Goal: Task Accomplishment & Management: Use online tool/utility

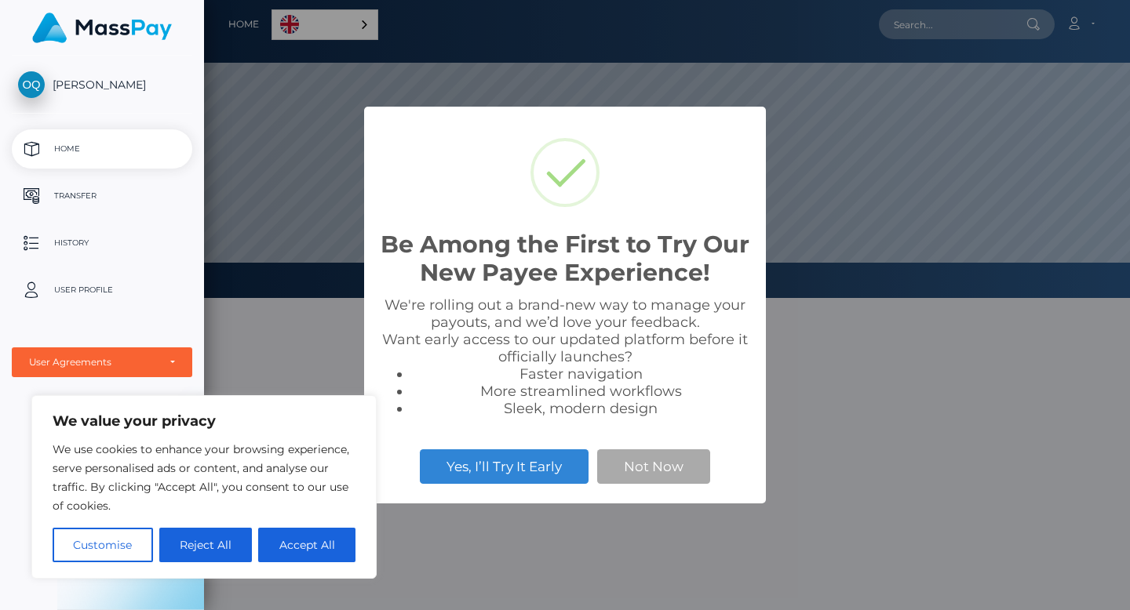
scroll to position [298, 926]
click at [354, 20] on div "Be Among the First to Try Our New Payee Experience! × We're rolling out a brand…" at bounding box center [565, 305] width 1130 height 610
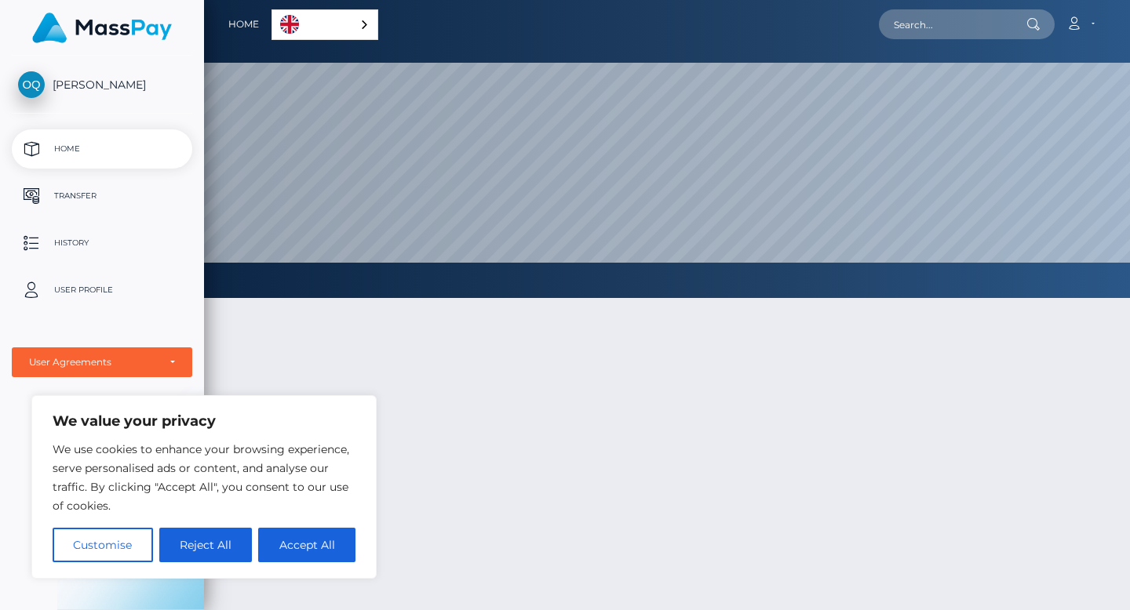
click at [362, 18] on div "English" at bounding box center [324, 24] width 107 height 31
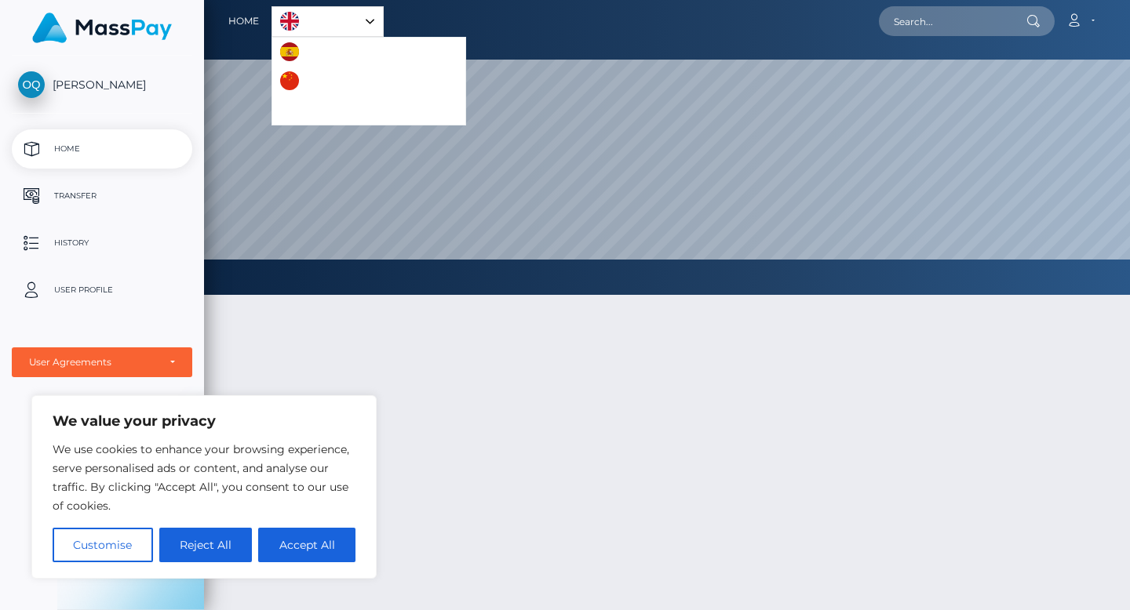
scroll to position [0, 0]
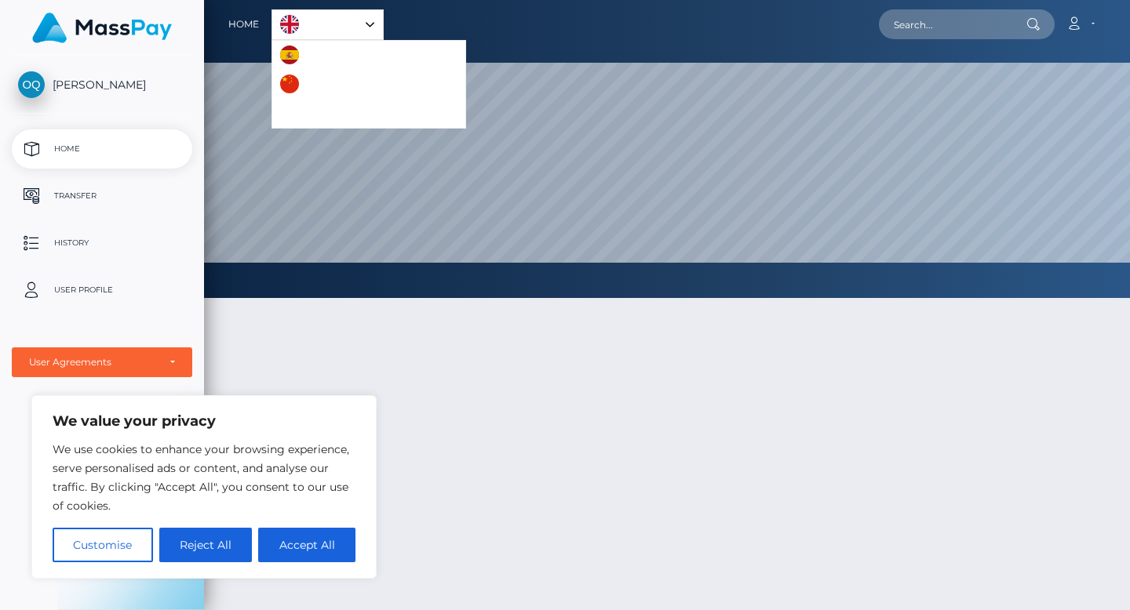
click at [362, 25] on link "English" at bounding box center [327, 24] width 111 height 29
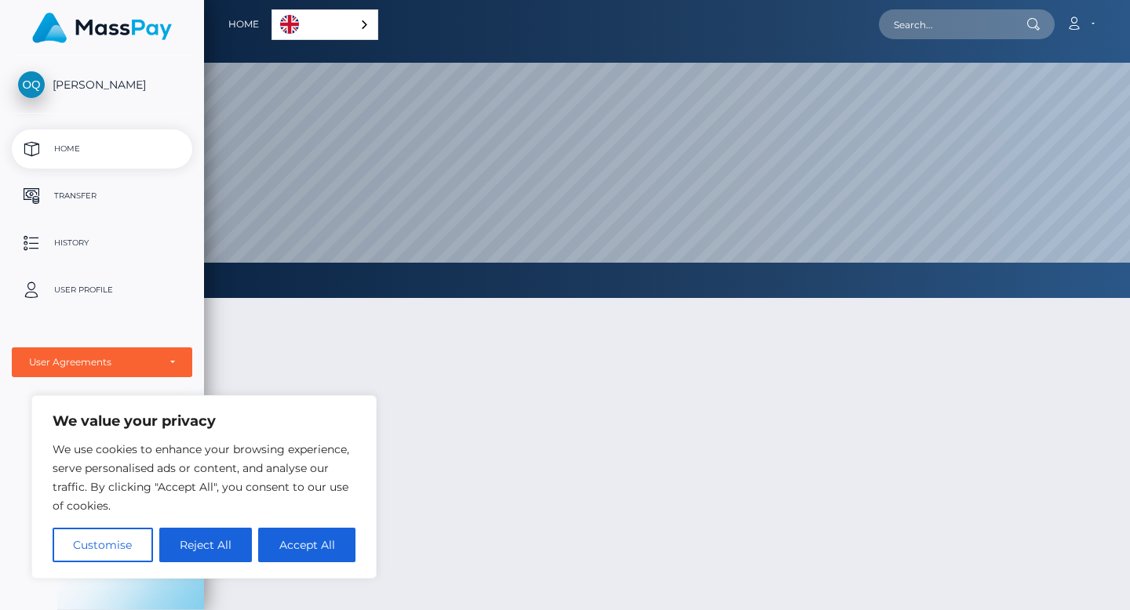
click at [291, 24] on img "Language" at bounding box center [289, 24] width 19 height 19
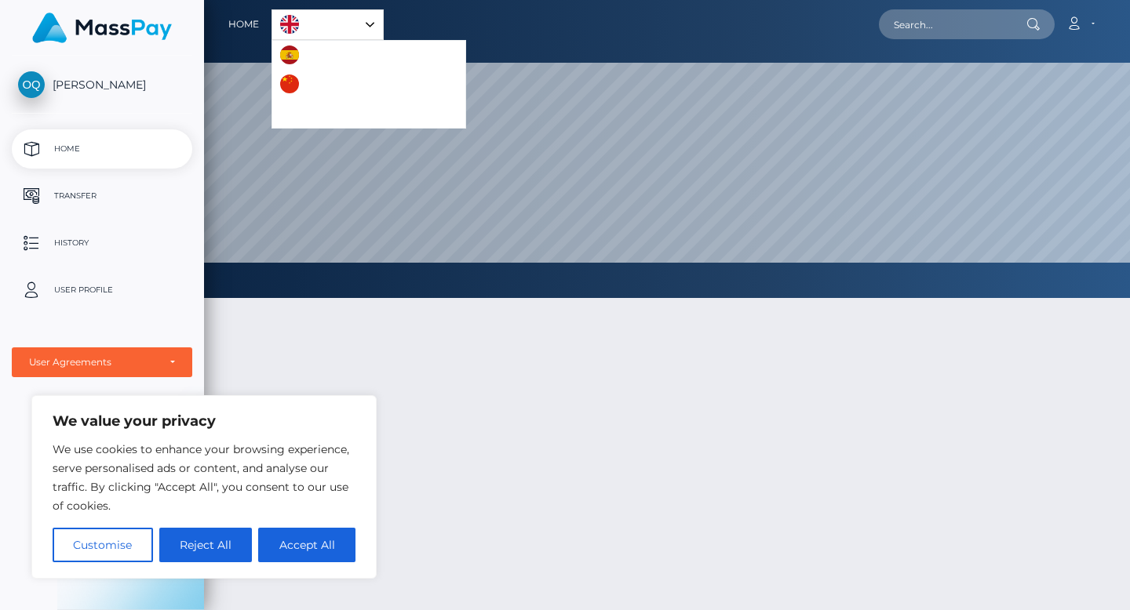
click at [291, 24] on img "Language" at bounding box center [289, 24] width 19 height 19
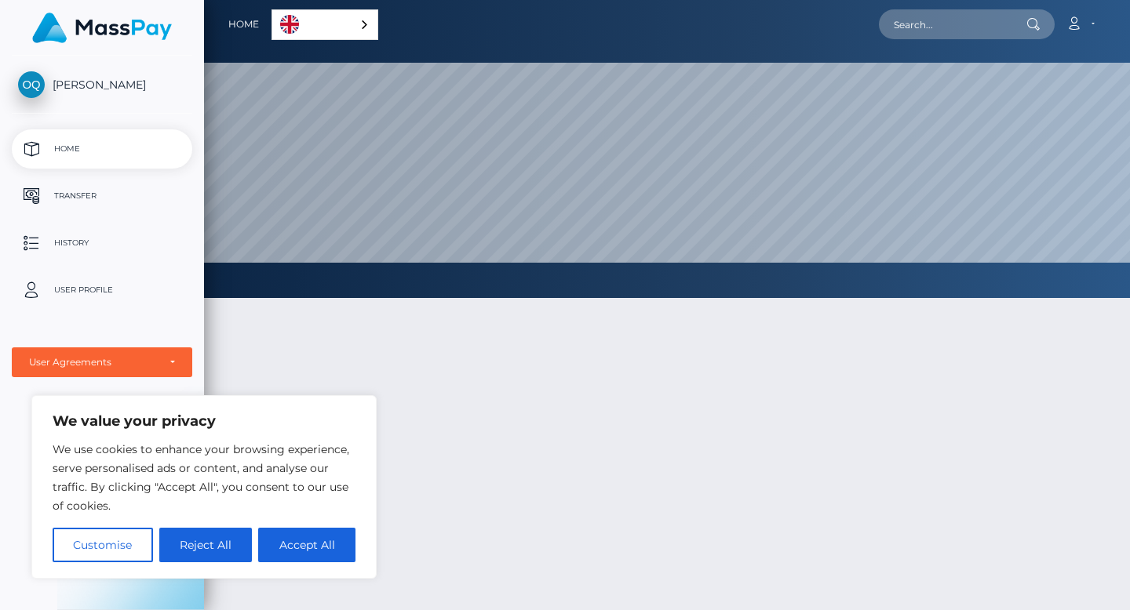
click at [912, 373] on div at bounding box center [667, 532] width 926 height 514
click at [78, 187] on p "Transfer" at bounding box center [102, 196] width 168 height 24
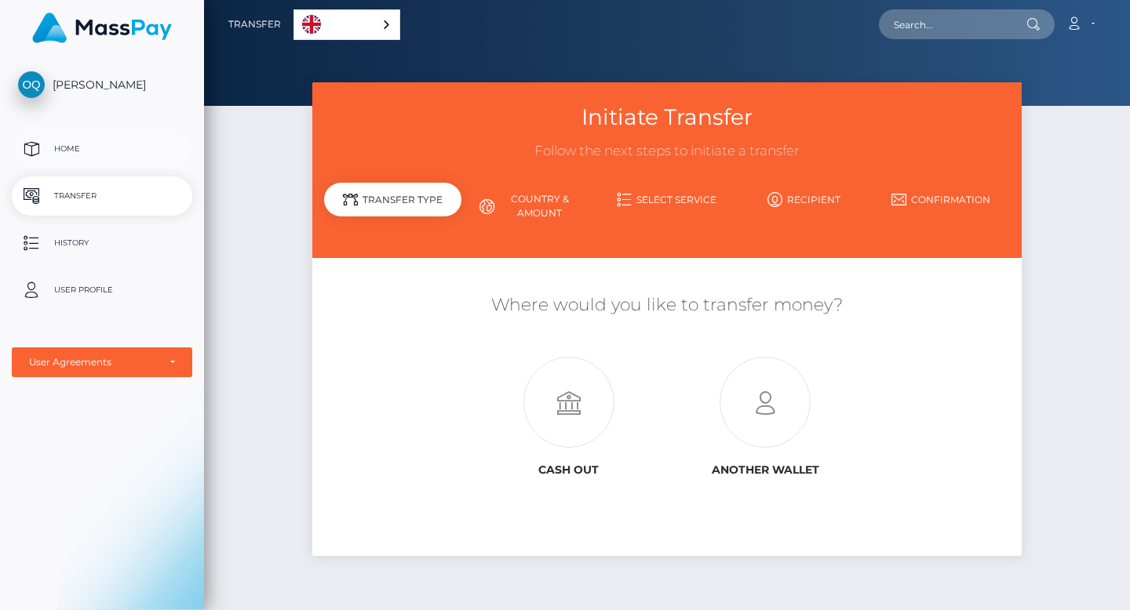
click at [84, 146] on p "Home" at bounding box center [102, 149] width 168 height 24
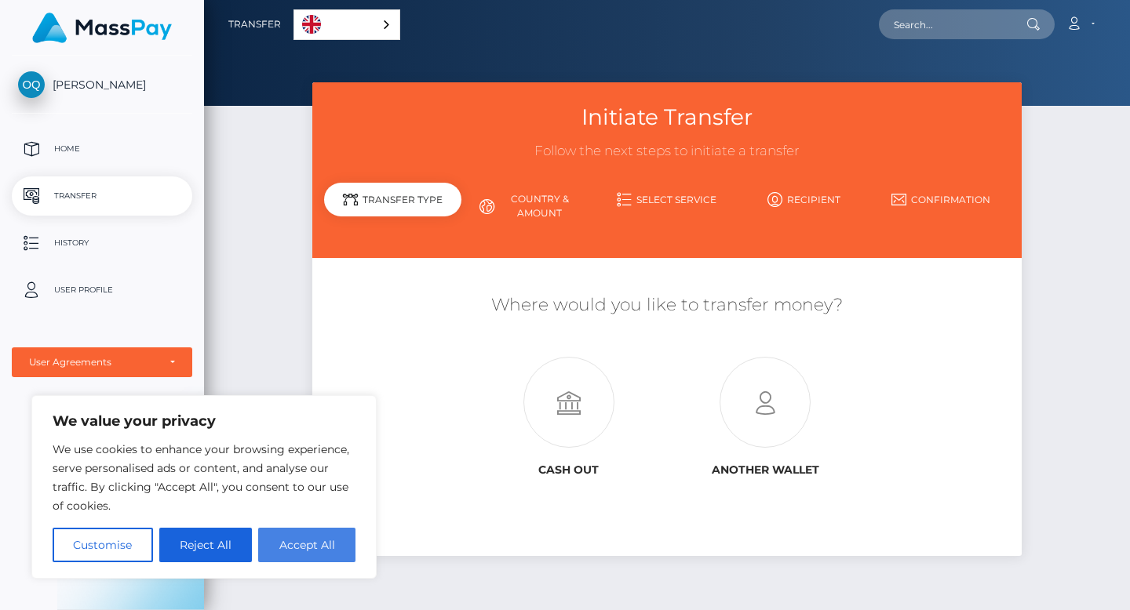
click at [288, 537] on button "Accept All" at bounding box center [306, 545] width 97 height 35
checkbox input "true"
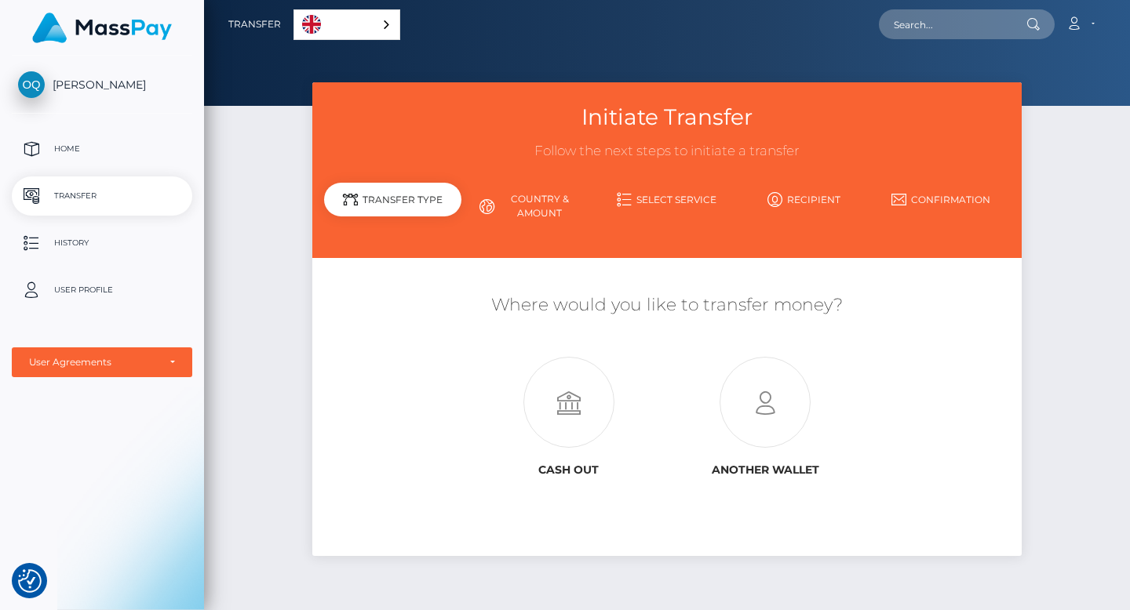
click at [552, 193] on link "Country & Amount" at bounding box center [529, 206] width 137 height 41
click at [544, 206] on link "Country & Amount" at bounding box center [529, 206] width 137 height 41
click at [654, 198] on link "Select Service" at bounding box center [667, 199] width 137 height 27
click at [832, 200] on link "Recipient" at bounding box center [803, 199] width 137 height 27
click at [928, 205] on link "Confirmation" at bounding box center [940, 199] width 137 height 27
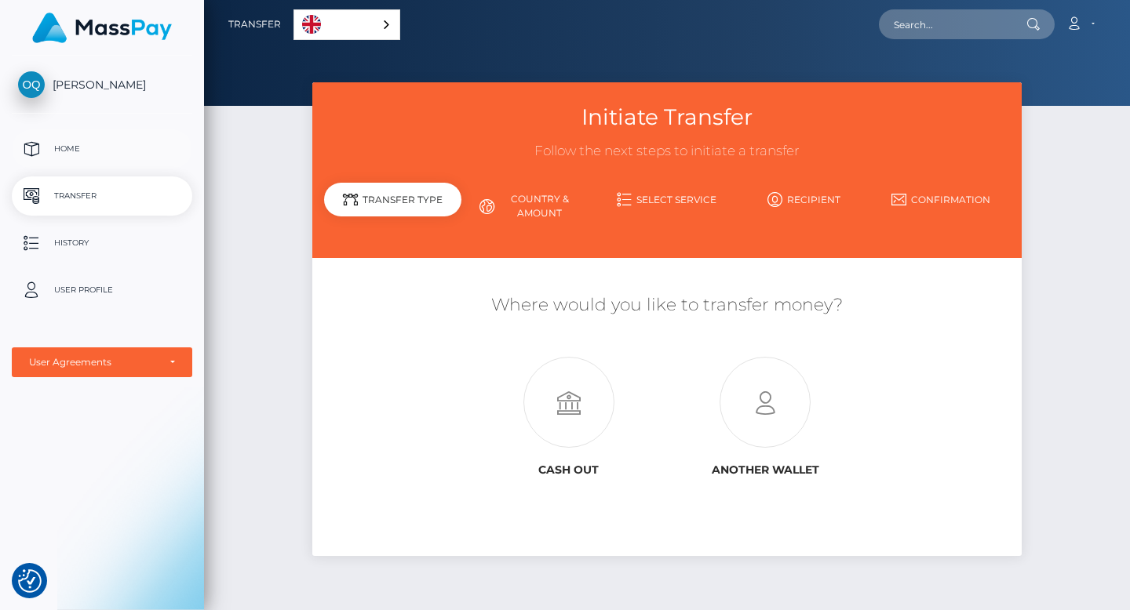
click at [104, 147] on p "Home" at bounding box center [102, 149] width 168 height 24
